Goal: Transaction & Acquisition: Purchase product/service

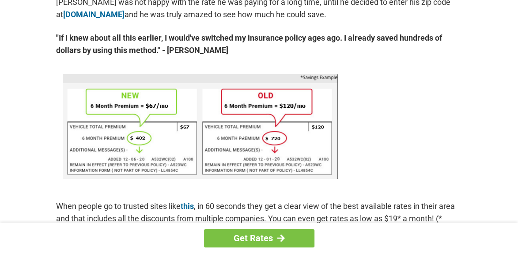
scroll to position [535, 0]
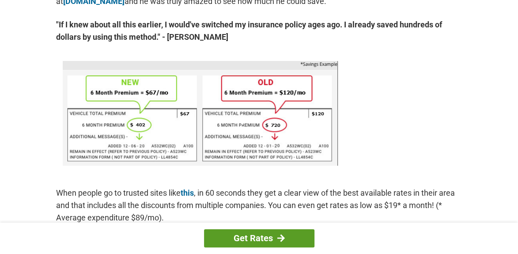
click at [271, 240] on link "Get Rates" at bounding box center [259, 238] width 110 height 18
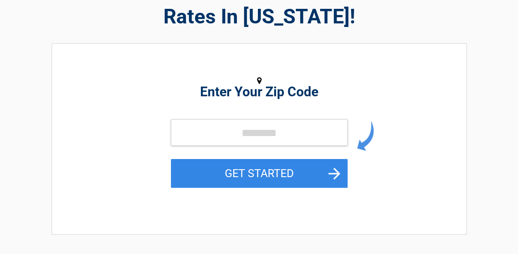
scroll to position [80, 0]
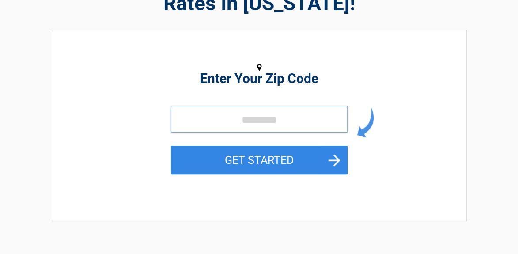
click at [212, 121] on input "tel" at bounding box center [259, 119] width 177 height 26
type input "*****"
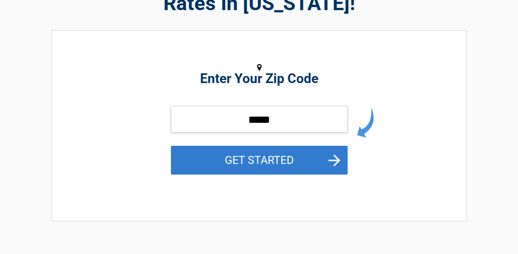
click at [207, 166] on button "GET STARTED" at bounding box center [259, 160] width 177 height 29
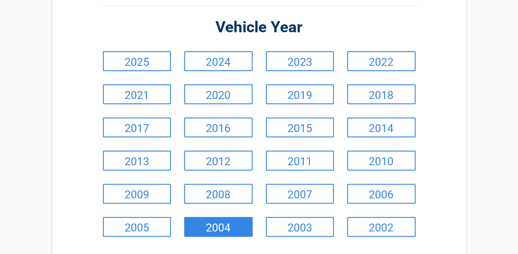
click at [220, 226] on link "2004" at bounding box center [218, 227] width 68 height 20
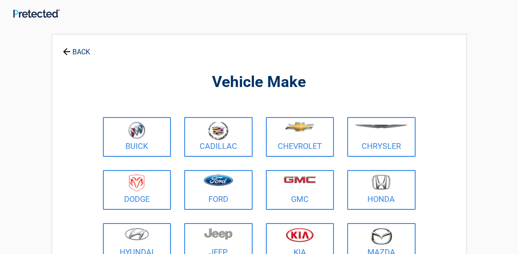
scroll to position [0, 0]
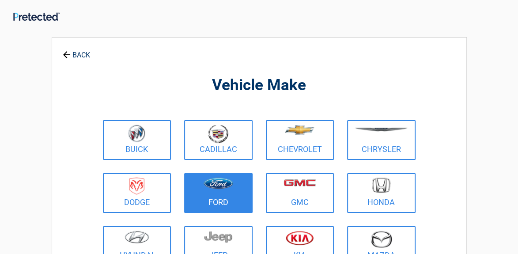
click at [224, 196] on figure at bounding box center [218, 187] width 58 height 20
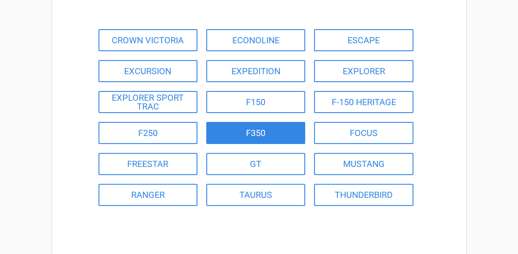
scroll to position [120, 0]
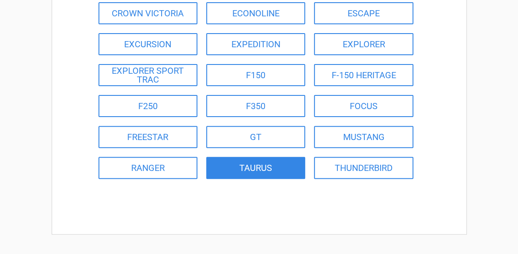
click at [241, 171] on link "TAURUS" at bounding box center [255, 168] width 99 height 22
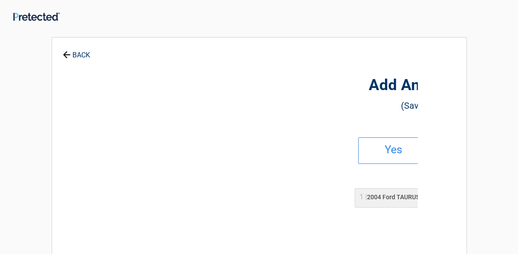
scroll to position [0, 0]
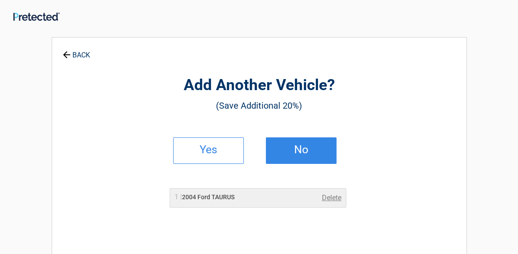
click at [296, 153] on h2 "No" at bounding box center [301, 150] width 52 height 6
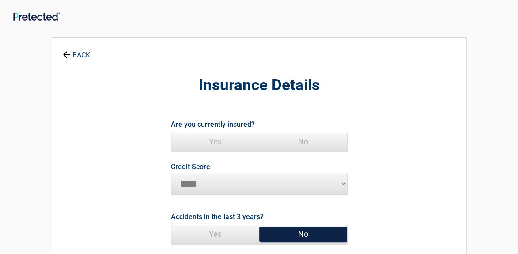
click at [215, 141] on span "Yes" at bounding box center [215, 142] width 88 height 18
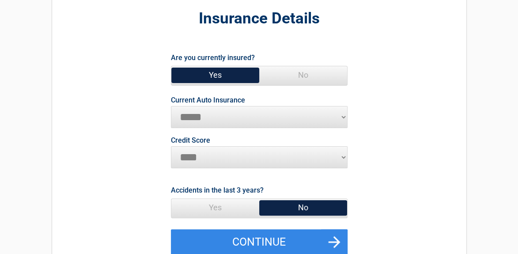
scroll to position [80, 0]
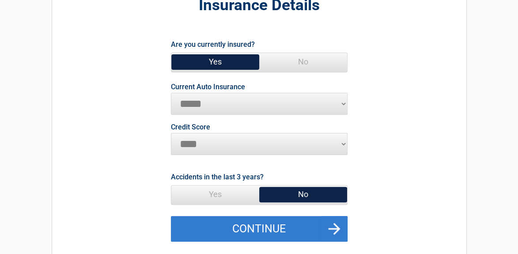
click at [299, 234] on button "Continue" at bounding box center [259, 229] width 177 height 26
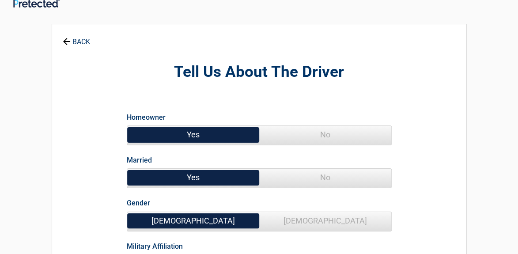
scroll to position [40, 0]
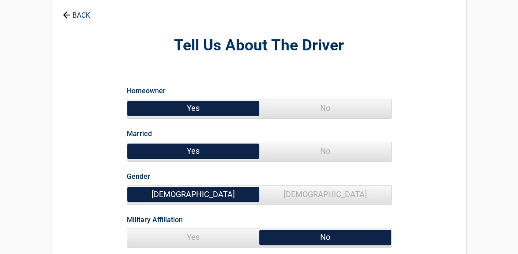
click at [338, 146] on span "No" at bounding box center [325, 151] width 132 height 18
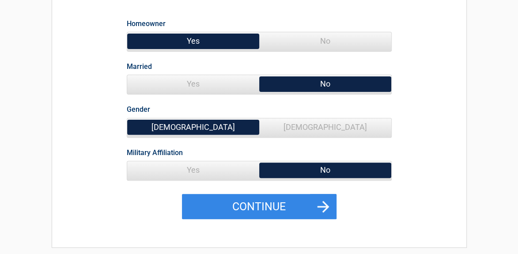
scroll to position [120, 0]
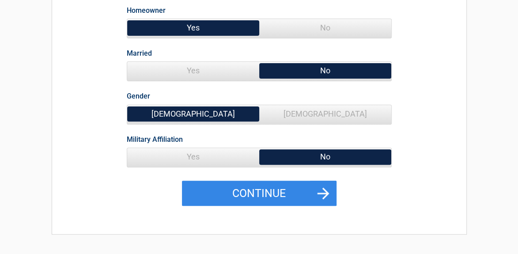
click at [198, 154] on span "Yes" at bounding box center [193, 157] width 132 height 18
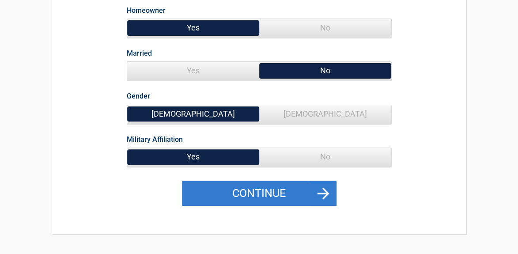
click at [241, 191] on button "Continue" at bounding box center [259, 194] width 154 height 26
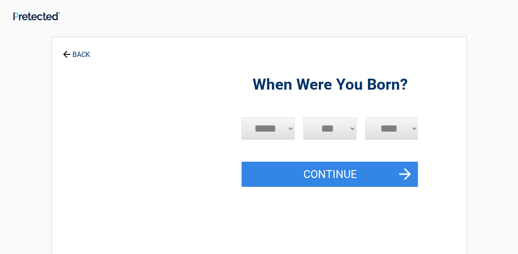
scroll to position [0, 0]
